Goal: Obtain resource: Download file/media

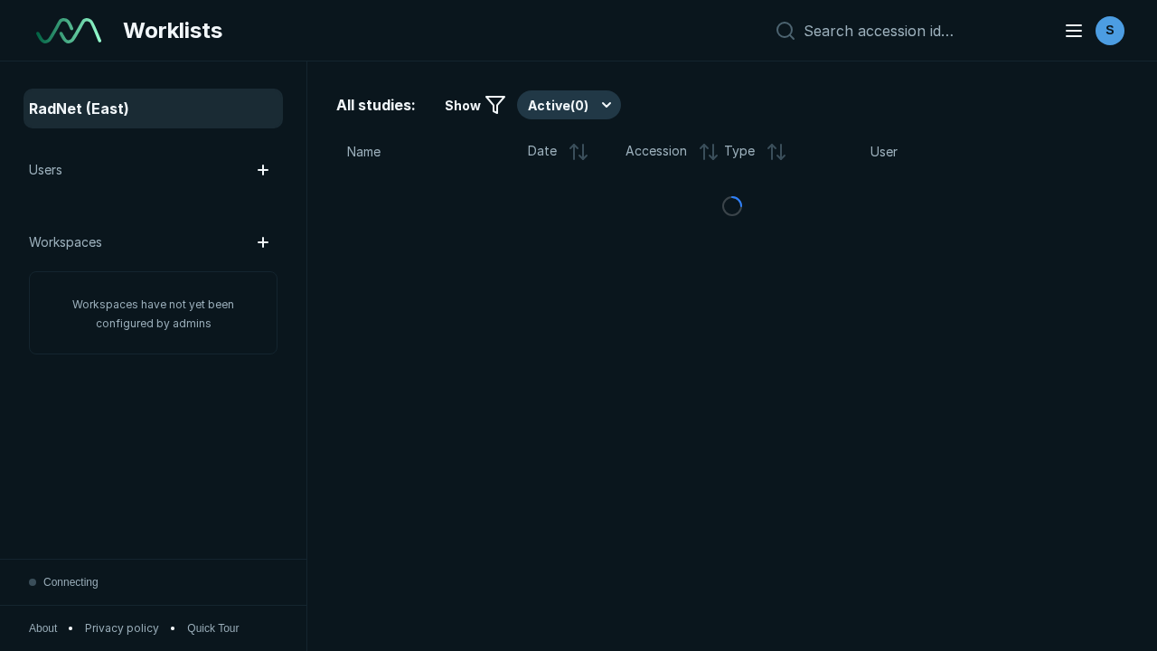
scroll to position [4938, 7532]
